Goal: Task Accomplishment & Management: Manage account settings

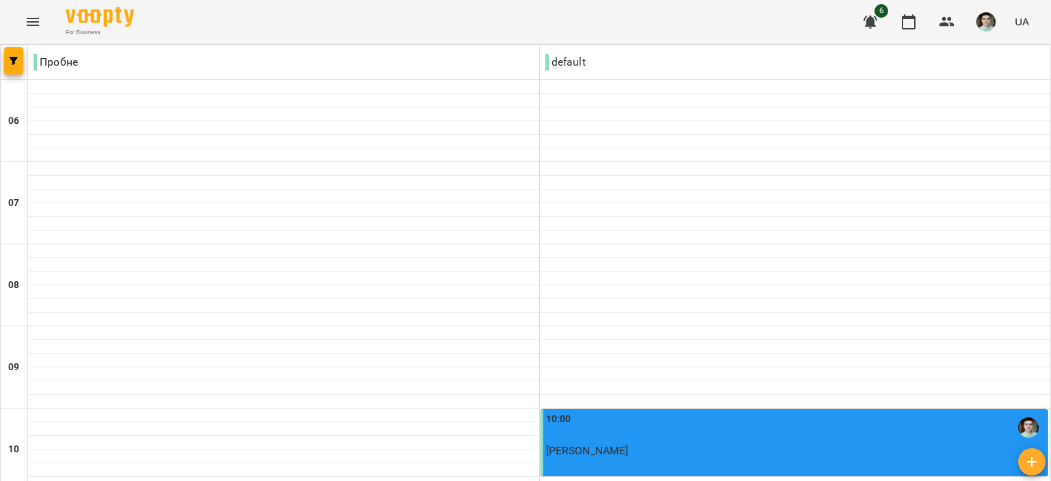
scroll to position [948, 0]
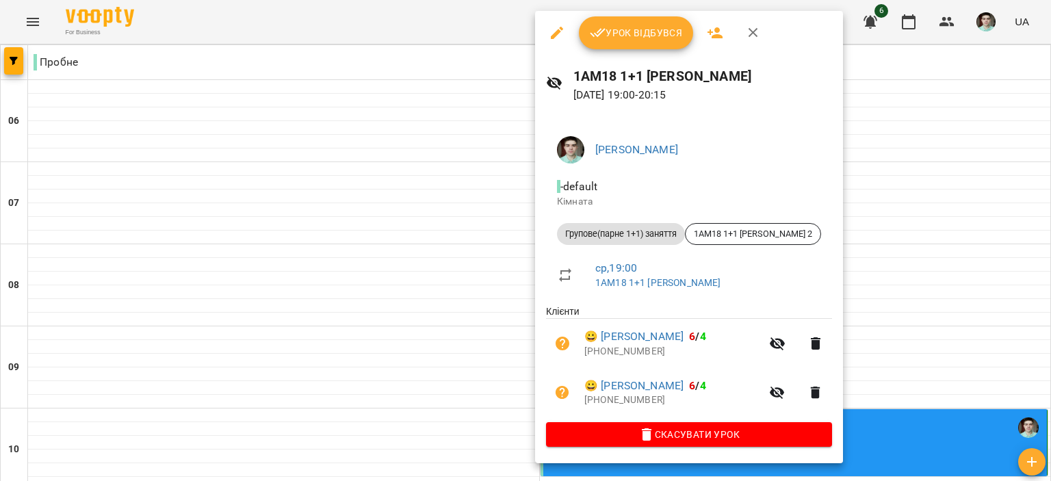
click at [618, 38] on span "Урок відбувся" at bounding box center [636, 33] width 93 height 16
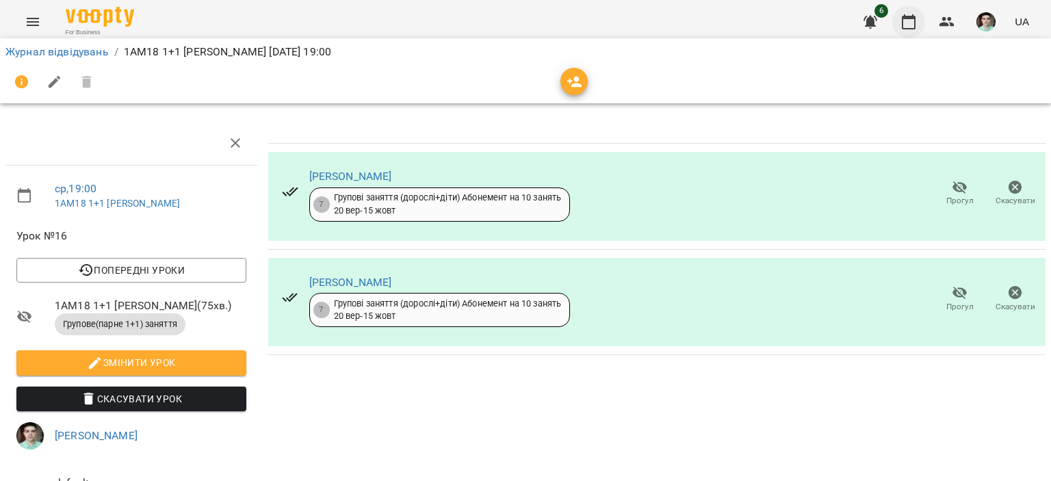
click at [914, 21] on icon "button" at bounding box center [909, 22] width 16 height 16
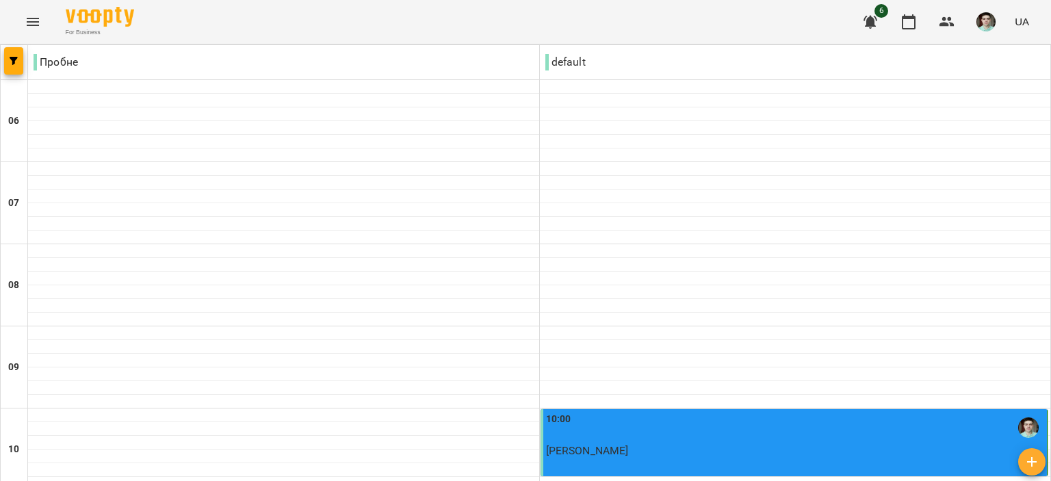
scroll to position [1085, 0]
drag, startPoint x: 592, startPoint y: 400, endPoint x: 589, endPoint y: 387, distance: 13.4
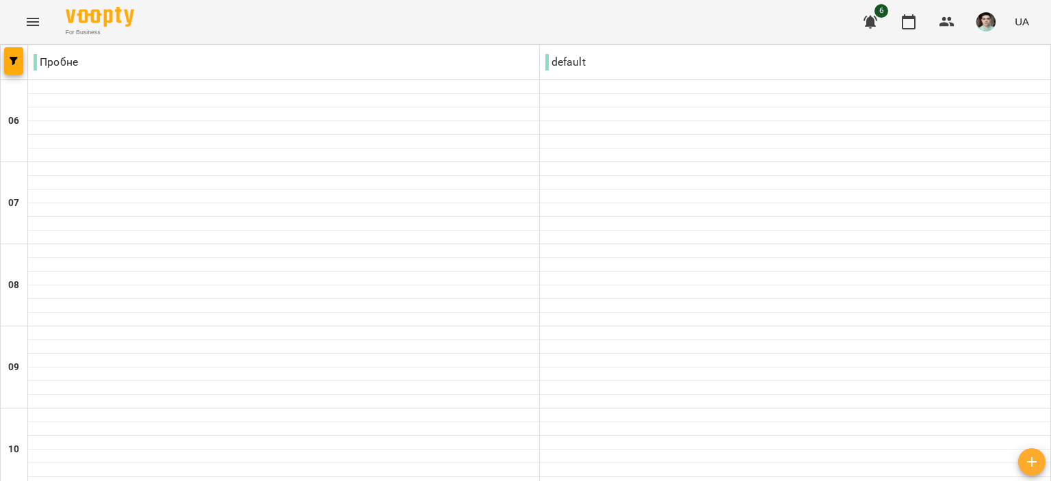
scroll to position [821, 0]
